Goal: Task Accomplishment & Management: Complete application form

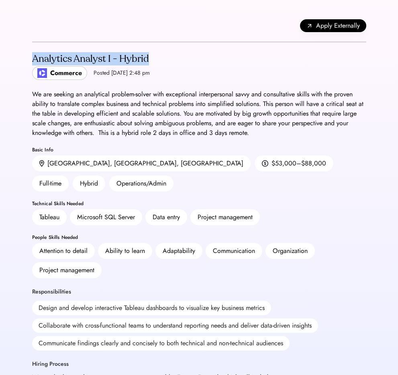
drag, startPoint x: 158, startPoint y: 57, endPoint x: 33, endPoint y: 53, distance: 124.8
click at [33, 53] on div "Analytics Analyst I - Hybrid" at bounding box center [91, 59] width 118 height 13
copy div "Analytics Analyst I - Hybrid"
click at [337, 24] on span "Apply Externally" at bounding box center [338, 26] width 44 height 10
click at [322, 25] on span "Apply Externally" at bounding box center [338, 26] width 44 height 10
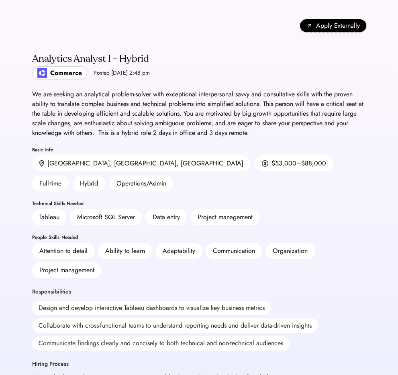
click at [28, 91] on div "Apply Externally Analytics Analyst I - Hybrid Commerce Posted [DATE] 2:48 pm We…" at bounding box center [198, 359] width 353 height 719
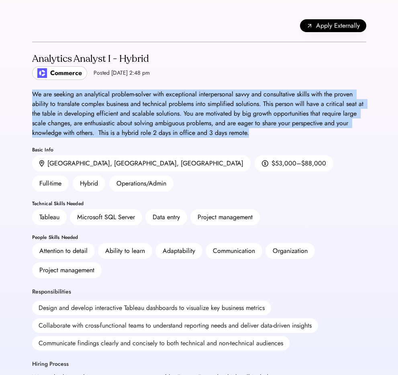
drag, startPoint x: 26, startPoint y: 93, endPoint x: 255, endPoint y: 133, distance: 232.5
click at [256, 133] on div "Apply Externally Analytics Analyst I - Hybrid Commerce Posted [DATE] 2:48 pm We…" at bounding box center [198, 359] width 353 height 719
copy div "We are seeking an analytical problem-solver with exceptional interpersonal savv…"
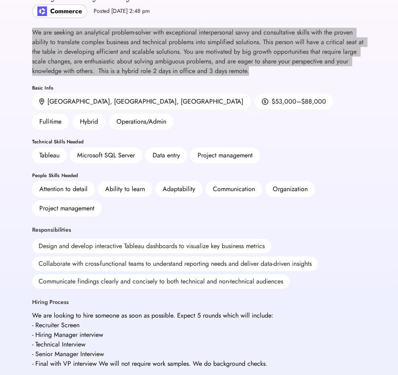
scroll to position [63, 0]
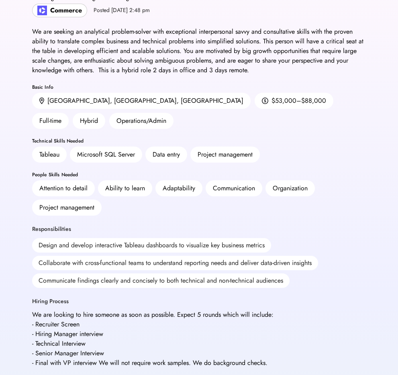
click at [26, 85] on div "Apply Externally Analytics Analyst I - Hybrid Commerce Posted [DATE] 2:48 pm We…" at bounding box center [198, 296] width 353 height 719
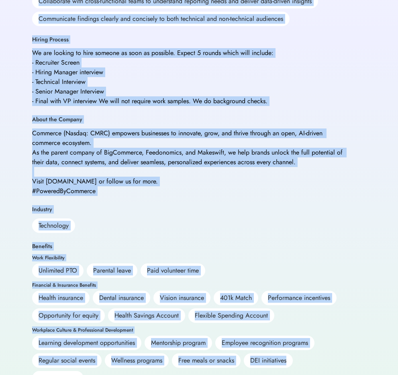
scroll to position [333, 0]
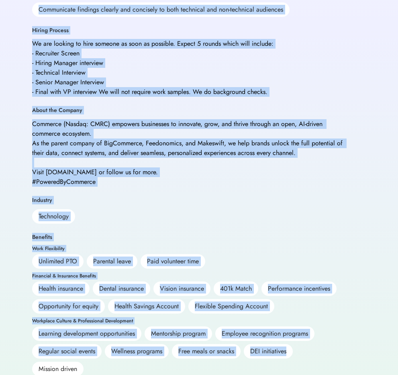
drag, startPoint x: 28, startPoint y: 85, endPoint x: 310, endPoint y: 365, distance: 397.7
click at [310, 365] on div "Apply Externally Analytics Analyst I - Hybrid Commerce Posted [DATE] 2:48 pm We…" at bounding box center [198, 26] width 353 height 719
copy div "Lorem Ipsu Dolors, AM, CON $90,060–$22,032 Adip-elit Seddoe Temporinci/Utlab Et…"
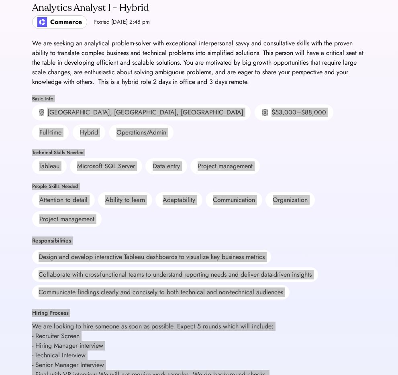
scroll to position [0, 0]
